Goal: Transaction & Acquisition: Purchase product/service

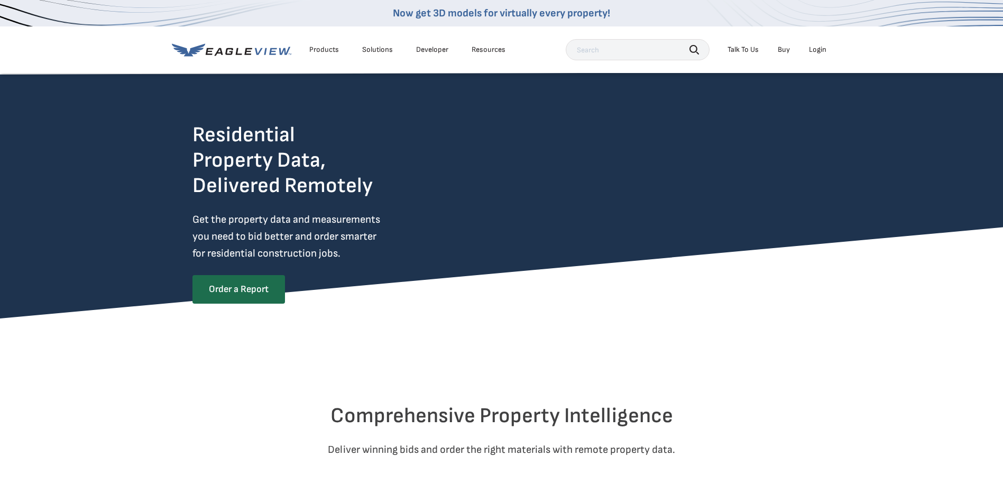
click at [818, 48] on div "Login" at bounding box center [817, 50] width 17 height 10
click at [820, 49] on div "Login" at bounding box center [817, 50] width 17 height 10
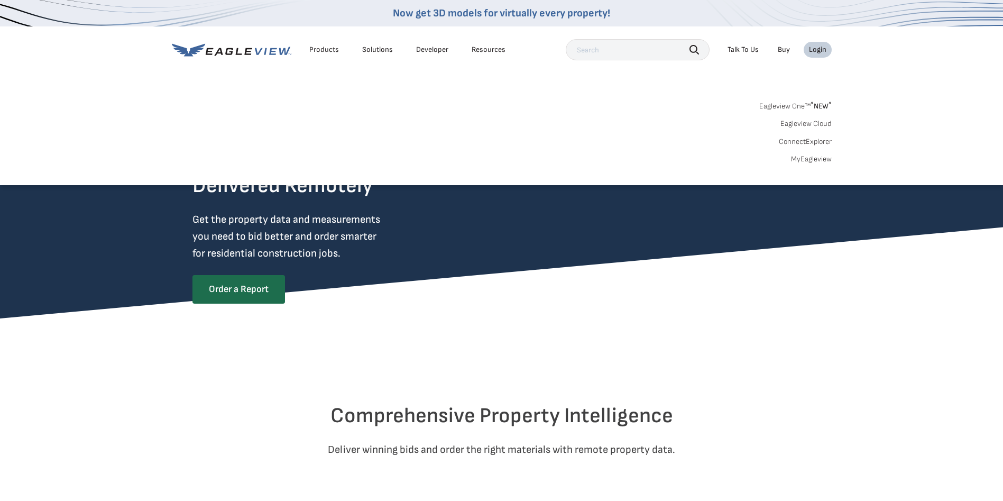
click at [818, 159] on link "MyEagleview" at bounding box center [811, 159] width 41 height 10
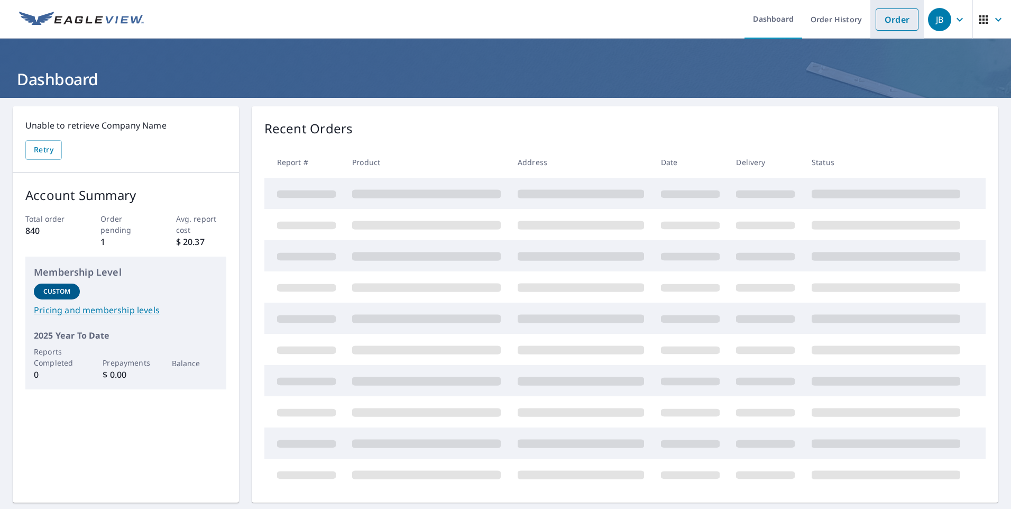
click at [894, 21] on link "Order" at bounding box center [897, 19] width 43 height 22
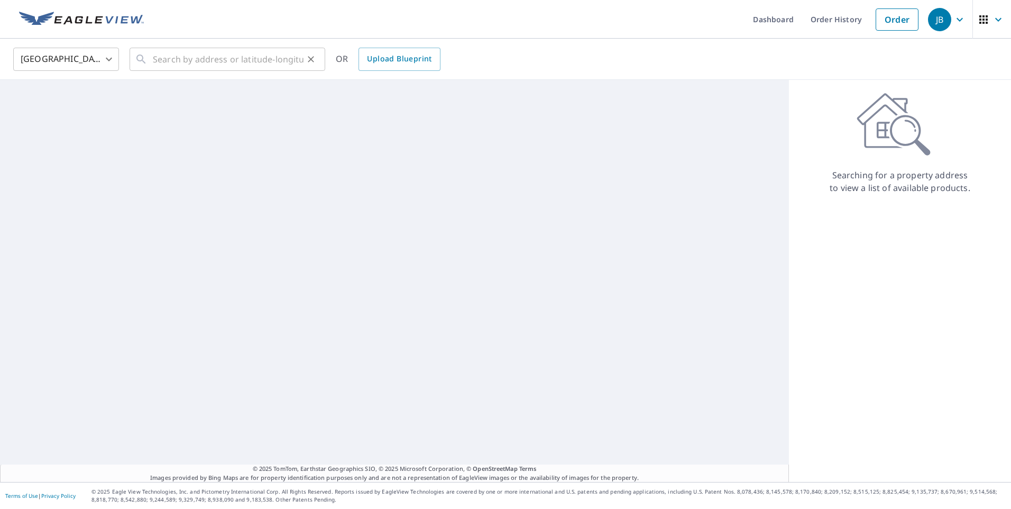
click at [314, 62] on icon "Clear" at bounding box center [311, 59] width 11 height 11
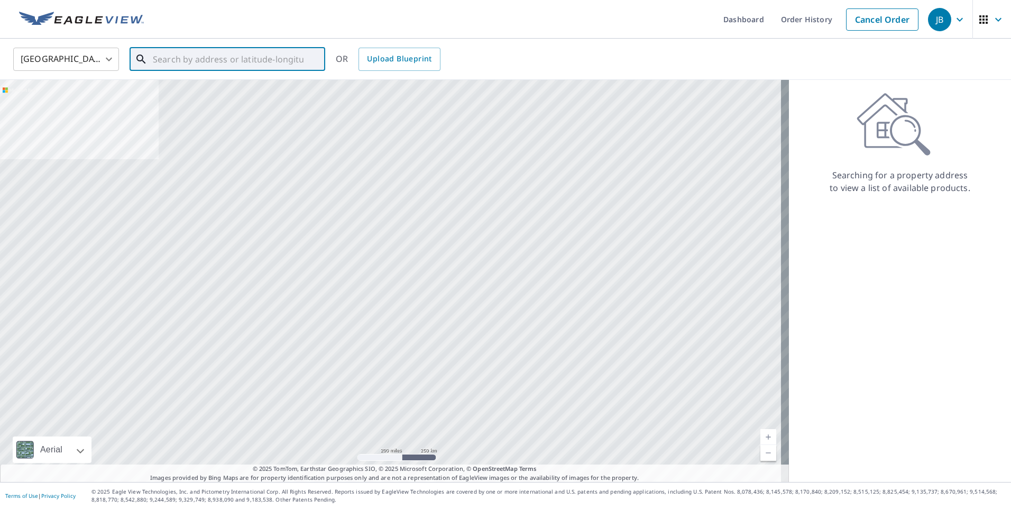
click at [243, 55] on input "text" at bounding box center [228, 59] width 151 height 30
click at [183, 97] on p "[GEOGRAPHIC_DATA]" at bounding box center [234, 101] width 166 height 11
type input "[STREET_ADDRESS]"
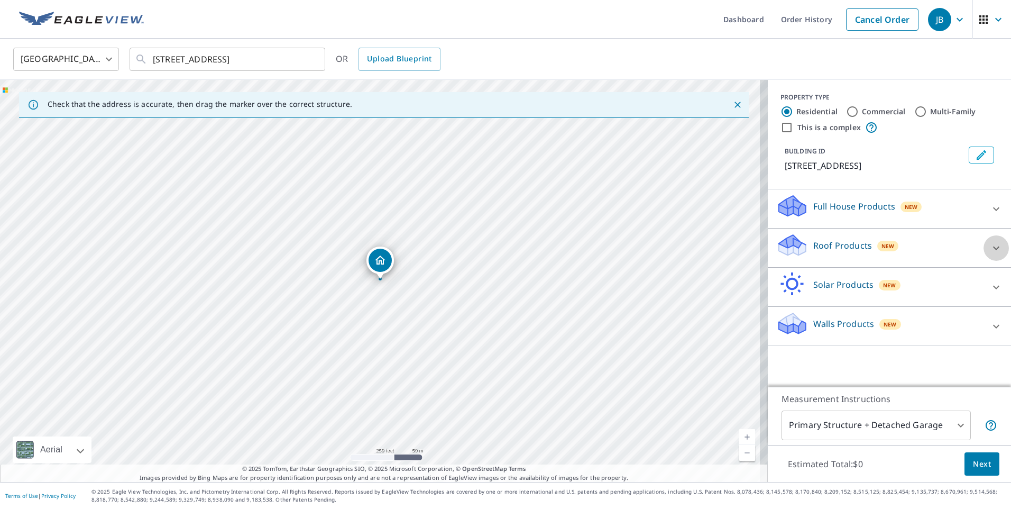
click at [990, 247] on icon at bounding box center [996, 248] width 13 height 13
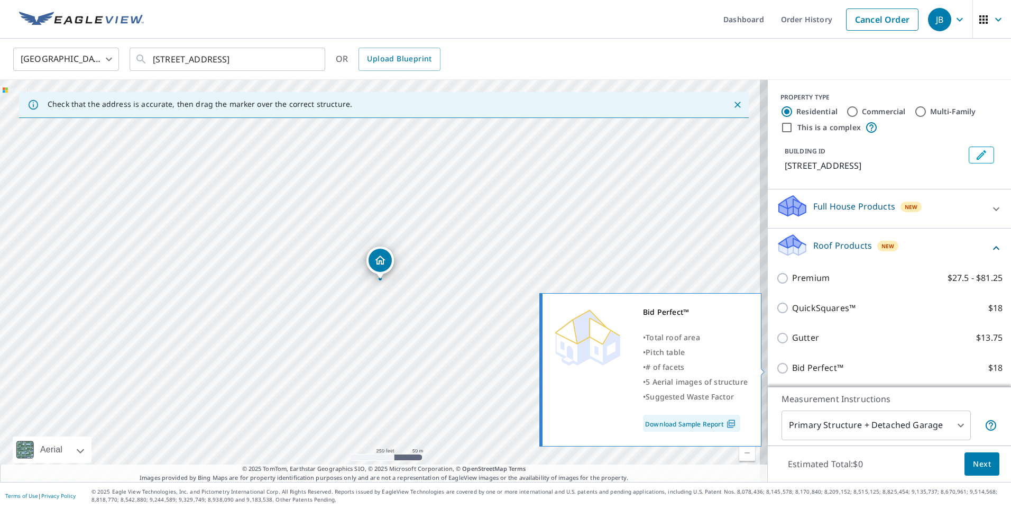
click at [777, 366] on input "Bid Perfect™ $18" at bounding box center [784, 368] width 16 height 13
checkbox input "true"
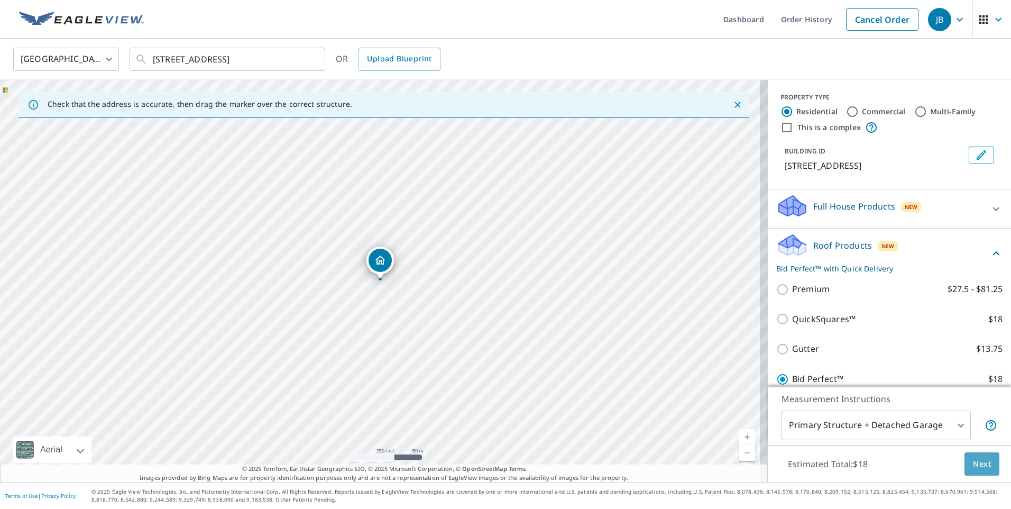
click at [978, 469] on span "Next" at bounding box center [982, 463] width 18 height 13
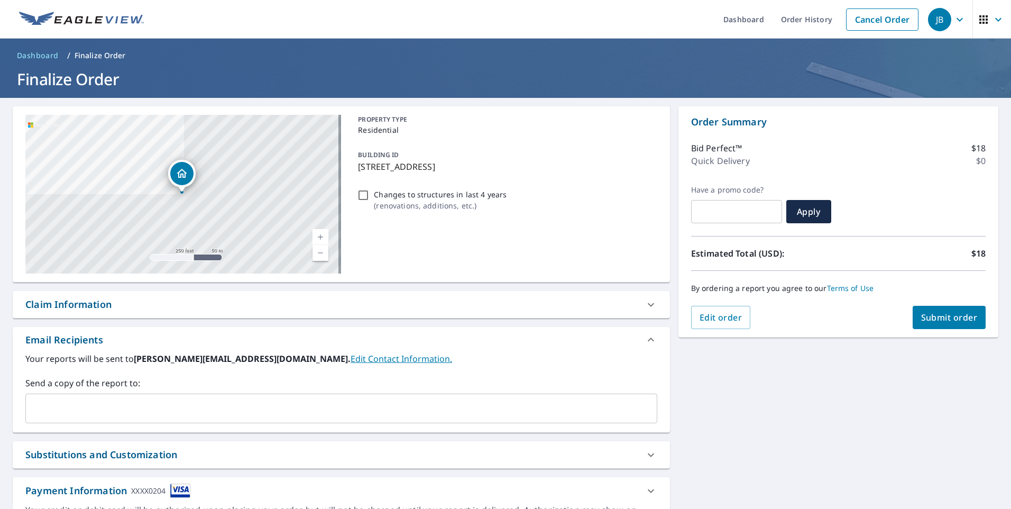
click at [250, 409] on input "text" at bounding box center [333, 408] width 606 height 20
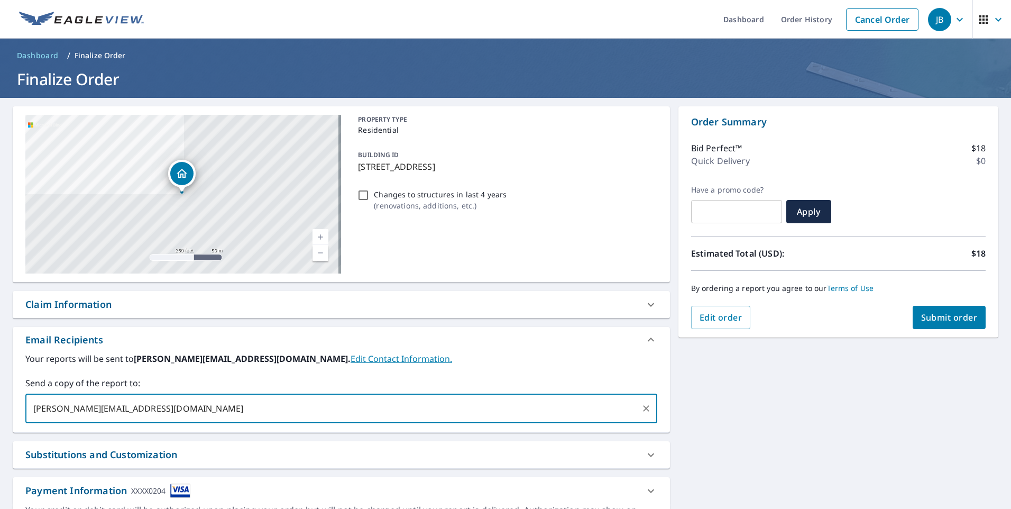
type input "jeff@energyviewwindows.com"
type input "marketing@energyviewwindows.com"
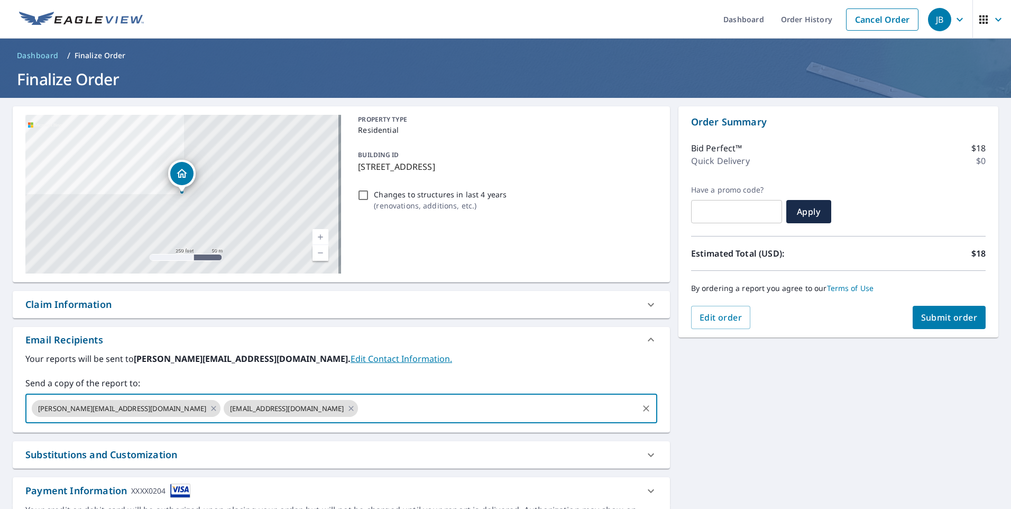
click at [950, 323] on span "Submit order" at bounding box center [949, 317] width 57 height 12
